Goal: Use online tool/utility: Utilize a website feature to perform a specific function

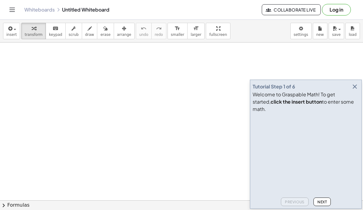
click at [358, 90] on icon "button" at bounding box center [354, 86] width 7 height 7
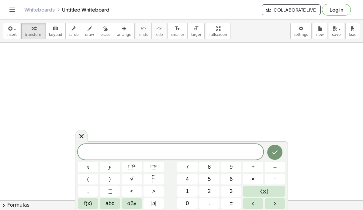
click at [205, 150] on span at bounding box center [170, 152] width 185 height 9
click at [190, 194] on button "1" at bounding box center [187, 191] width 20 height 11
click at [86, 168] on button "x" at bounding box center [88, 167] width 20 height 11
click at [130, 169] on span "⬚" at bounding box center [130, 167] width 5 height 6
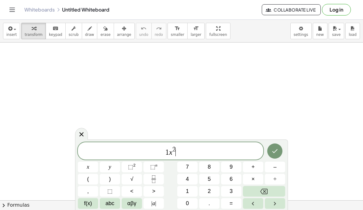
click at [253, 167] on span "+" at bounding box center [252, 167] width 3 height 8
click at [189, 205] on button "0" at bounding box center [187, 203] width 20 height 11
click at [88, 168] on span "x" at bounding box center [88, 167] width 2 height 8
click at [278, 172] on button "–" at bounding box center [275, 167] width 20 height 11
click at [191, 180] on button "4" at bounding box center [187, 179] width 20 height 11
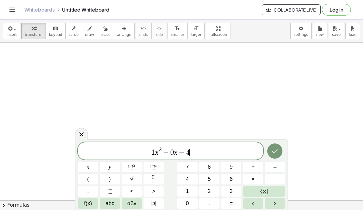
click at [234, 201] on button "=" at bounding box center [231, 203] width 20 height 11
click at [188, 203] on span "0" at bounding box center [187, 203] width 3 height 8
click at [280, 152] on button "Done" at bounding box center [274, 150] width 15 height 15
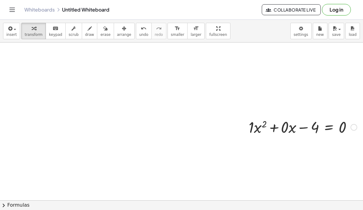
scroll to position [16, 11]
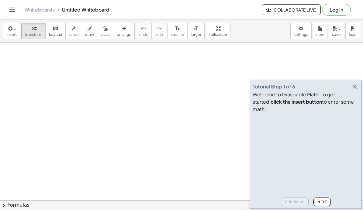
click at [354, 90] on icon "button" at bounding box center [354, 86] width 7 height 7
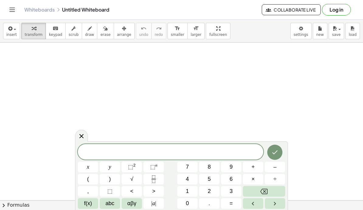
click at [223, 151] on span at bounding box center [170, 152] width 185 height 9
click at [154, 178] on icon "Fraction" at bounding box center [154, 179] width 8 height 8
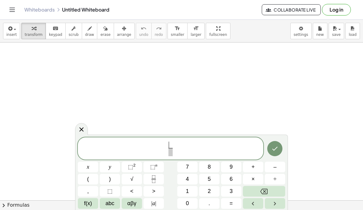
click at [190, 191] on button "1" at bounding box center [187, 191] width 20 height 11
click at [235, 175] on button "6" at bounding box center [231, 179] width 20 height 11
click at [160, 142] on span "1 6 ​ ​" at bounding box center [170, 149] width 185 height 16
click at [136, 182] on button "√" at bounding box center [132, 179] width 20 height 11
click at [274, 189] on button "Backspace" at bounding box center [264, 191] width 42 height 11
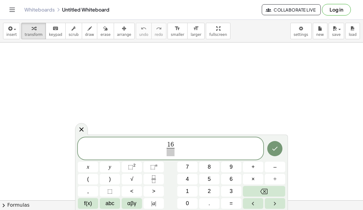
click at [190, 145] on span "​ 1 6 ​" at bounding box center [170, 149] width 185 height 16
click at [181, 147] on span "1 6 ​ ​" at bounding box center [170, 149] width 185 height 16
click at [173, 144] on span "1 6" at bounding box center [171, 145] width 8 height 7
click at [262, 191] on icon "Backspace" at bounding box center [263, 191] width 7 height 7
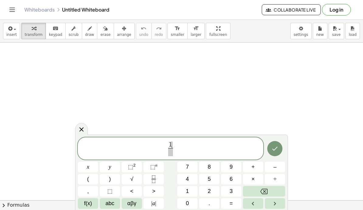
click at [262, 191] on icon "Backspace" at bounding box center [263, 191] width 7 height 7
click at [136, 177] on button "√" at bounding box center [132, 179] width 20 height 11
click at [192, 191] on button "1" at bounding box center [187, 191] width 20 height 11
click at [238, 177] on button "6" at bounding box center [231, 179] width 20 height 11
click at [174, 152] on span at bounding box center [170, 152] width 16 height 8
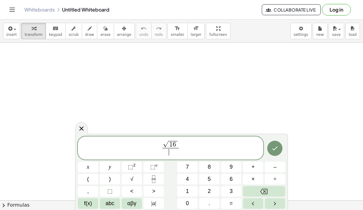
click at [212, 188] on button "2" at bounding box center [209, 191] width 20 height 11
click at [279, 150] on button "Done" at bounding box center [274, 148] width 15 height 15
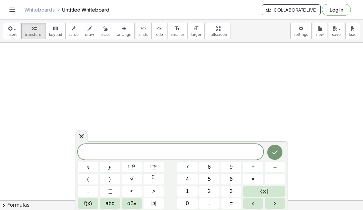
click at [212, 152] on span at bounding box center [170, 152] width 185 height 9
click at [92, 203] on span "f(x)" at bounding box center [88, 203] width 8 height 8
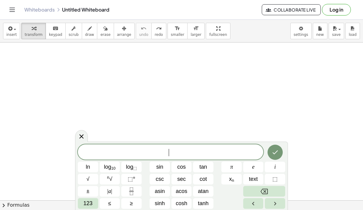
click at [89, 205] on span "123" at bounding box center [87, 203] width 9 height 8
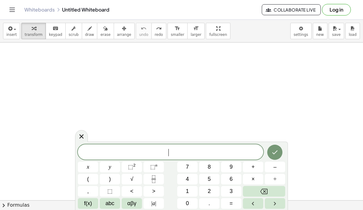
click at [211, 195] on span "2" at bounding box center [209, 191] width 3 height 8
click at [266, 191] on icon "Backspace" at bounding box center [263, 191] width 7 height 7
click at [155, 179] on icon "Fraction" at bounding box center [154, 179] width 8 height 8
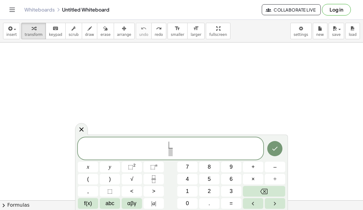
click at [210, 191] on span "2" at bounding box center [209, 191] width 3 height 8
click at [93, 201] on button "f(x)" at bounding box center [88, 203] width 20 height 11
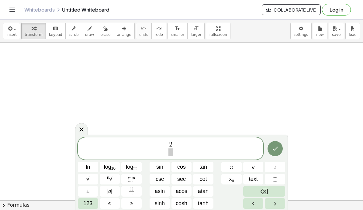
click at [91, 196] on button "±" at bounding box center [88, 191] width 20 height 11
click at [91, 195] on button "±" at bounding box center [88, 191] width 20 height 11
click at [264, 191] on icon "Backspace" at bounding box center [263, 191] width 7 height 5
click at [88, 205] on span "123" at bounding box center [87, 203] width 9 height 8
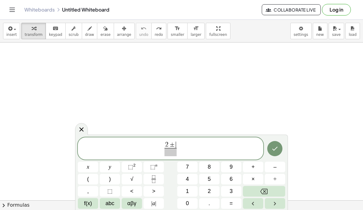
click at [130, 182] on span "√" at bounding box center [131, 179] width 3 height 8
click at [211, 192] on span "2" at bounding box center [209, 191] width 3 height 8
click at [134, 167] on sup "2" at bounding box center [134, 165] width 2 height 5
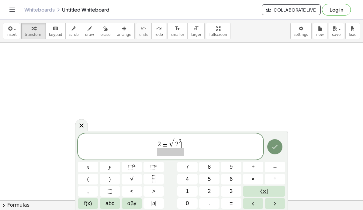
click at [277, 167] on button "–" at bounding box center [275, 167] width 20 height 11
click at [192, 190] on button "1" at bounding box center [187, 191] width 20 height 11
click at [214, 188] on button "2" at bounding box center [209, 191] width 20 height 11
click at [189, 201] on button "0" at bounding box center [187, 203] width 20 height 11
click at [189, 148] on span at bounding box center [170, 152] width 45 height 8
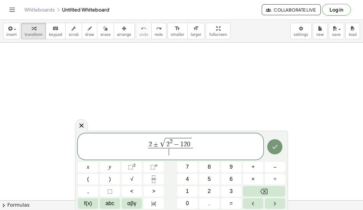
click at [234, 181] on button "6" at bounding box center [231, 179] width 20 height 11
click at [277, 150] on icon "Done" at bounding box center [274, 146] width 7 height 7
